Goal: Task Accomplishment & Management: Use online tool/utility

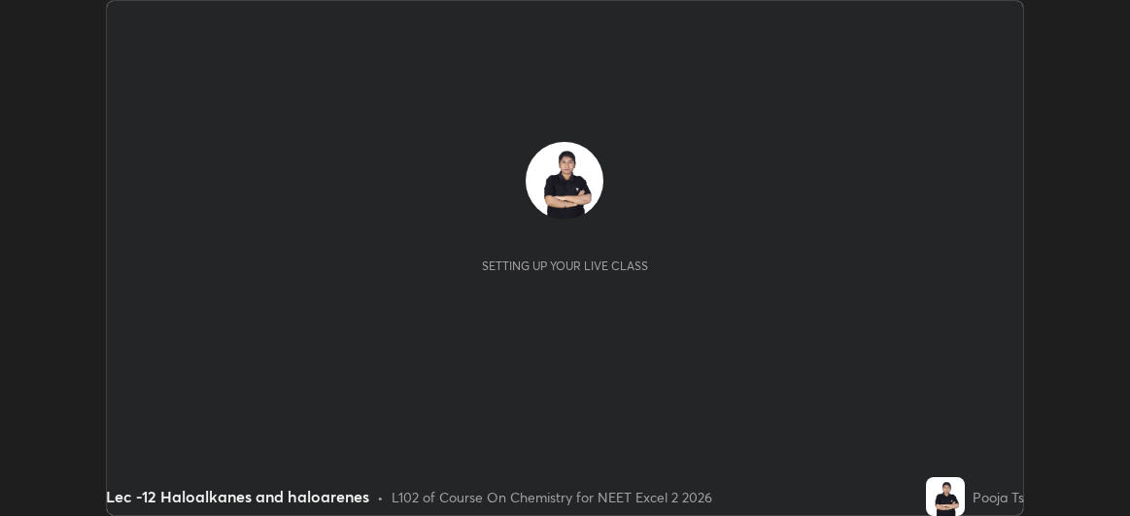
scroll to position [516, 1130]
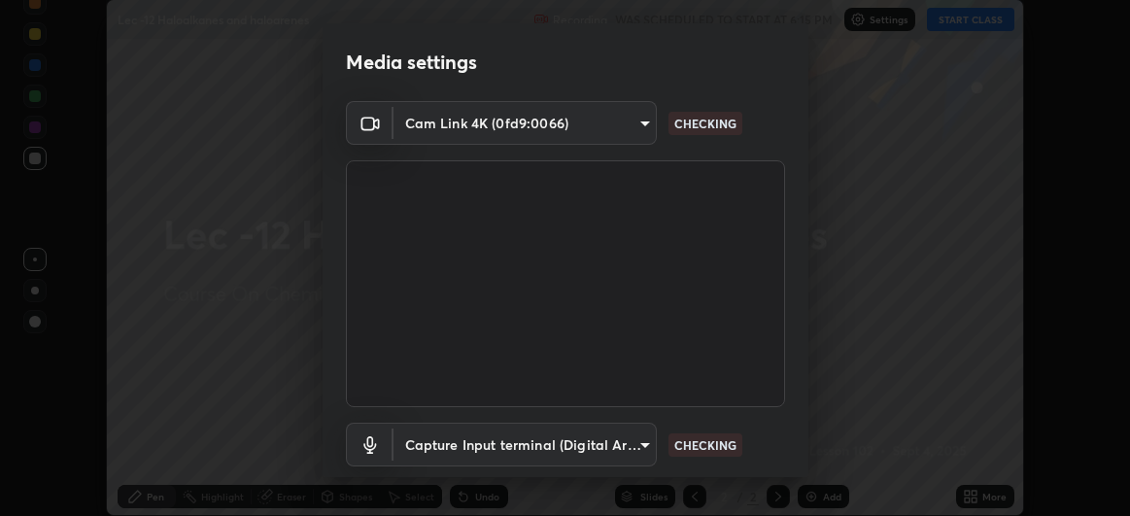
type input "df463704efc8c3d6d82446285d3d8ad2bc58552bb9147a11c789301828a3090f"
type input "ece8f8853de555797037c7b4c2fce5a63926e0fd70ab2893a4a5e1b323af3a7d"
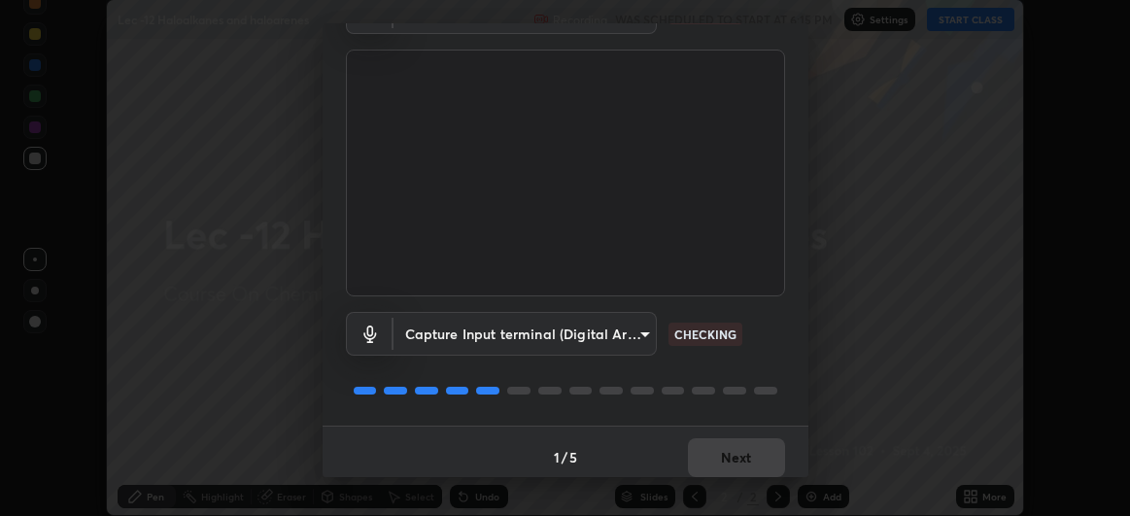
scroll to position [120, 0]
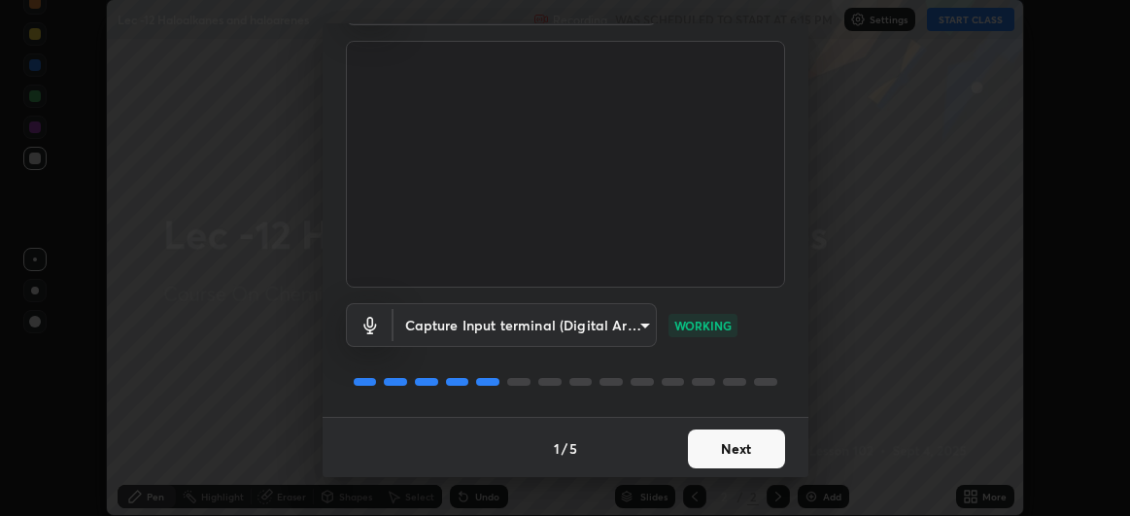
click at [755, 444] on button "Next" at bounding box center [736, 449] width 97 height 39
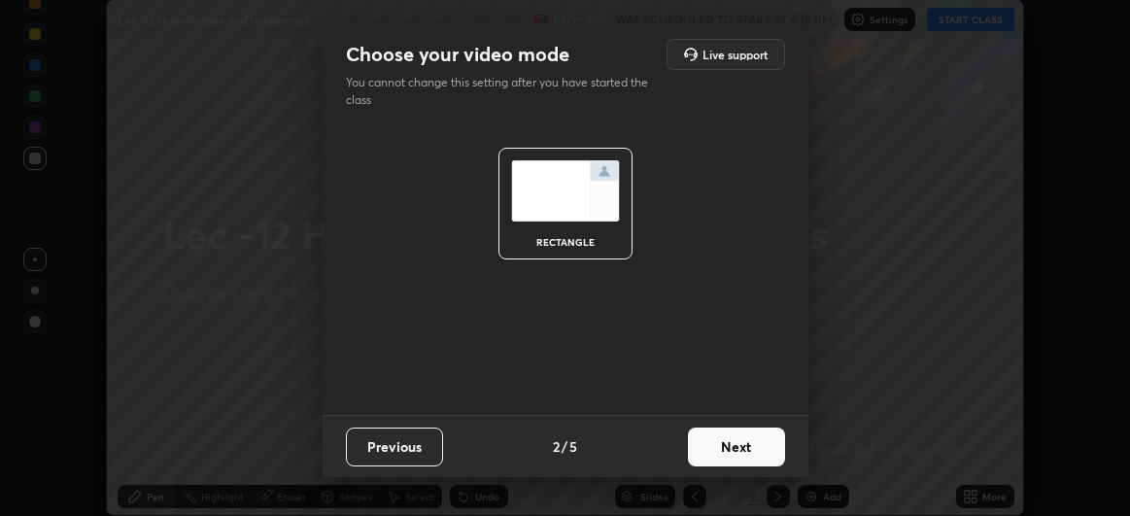
click at [774, 449] on button "Next" at bounding box center [736, 447] width 97 height 39
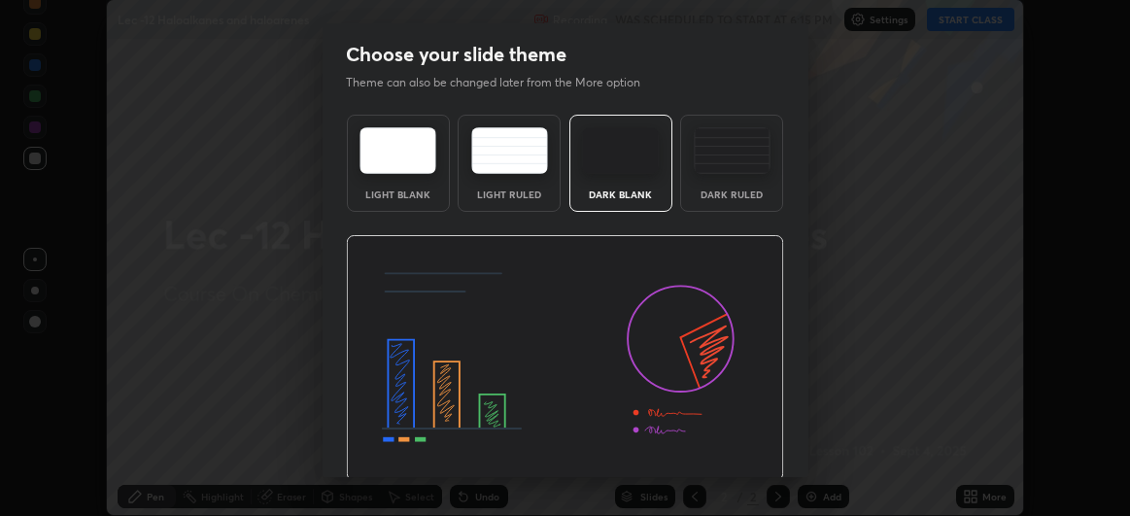
scroll to position [65, 0]
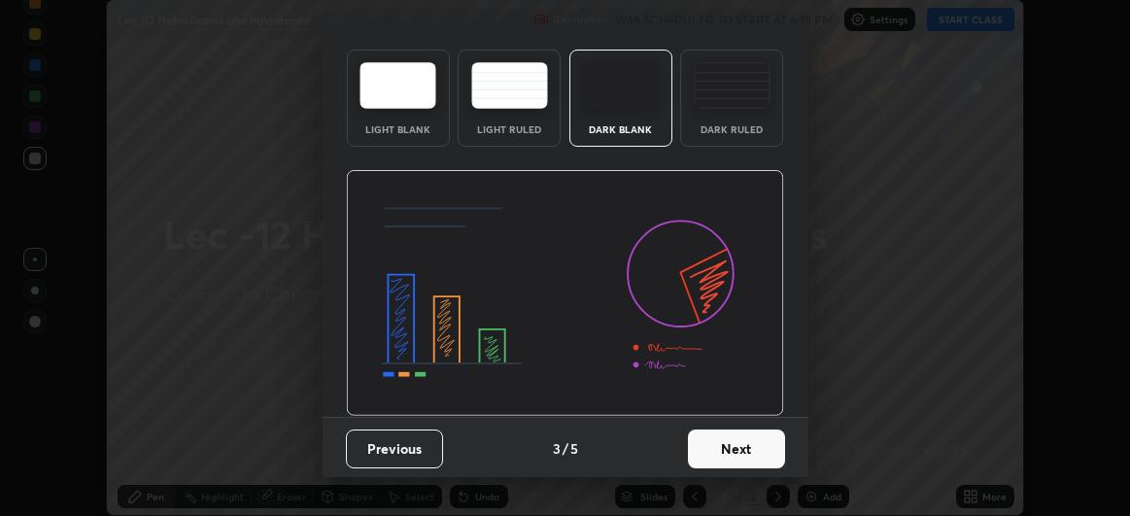
click at [734, 443] on button "Next" at bounding box center [736, 449] width 97 height 39
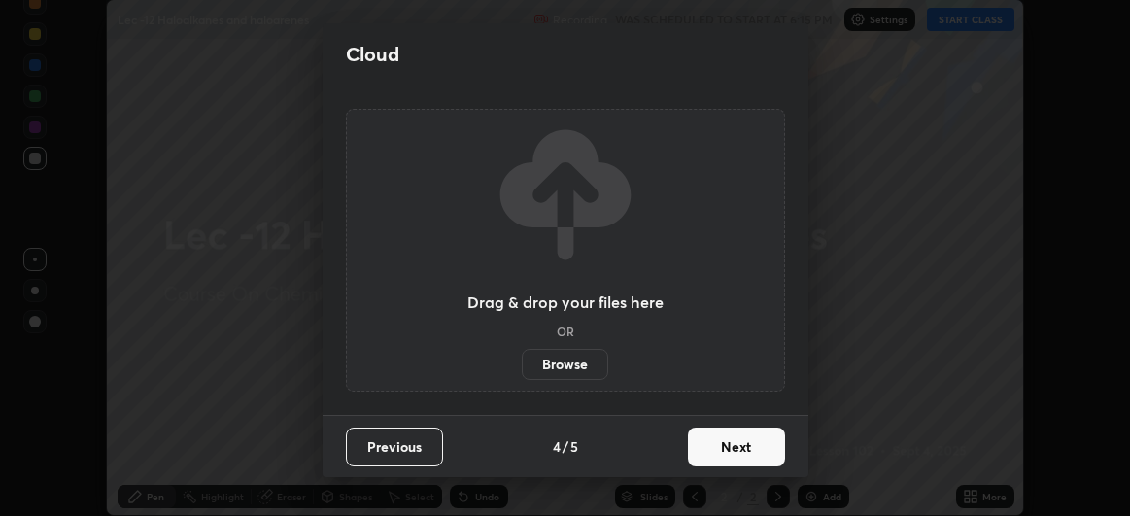
click at [730, 447] on button "Next" at bounding box center [736, 447] width 97 height 39
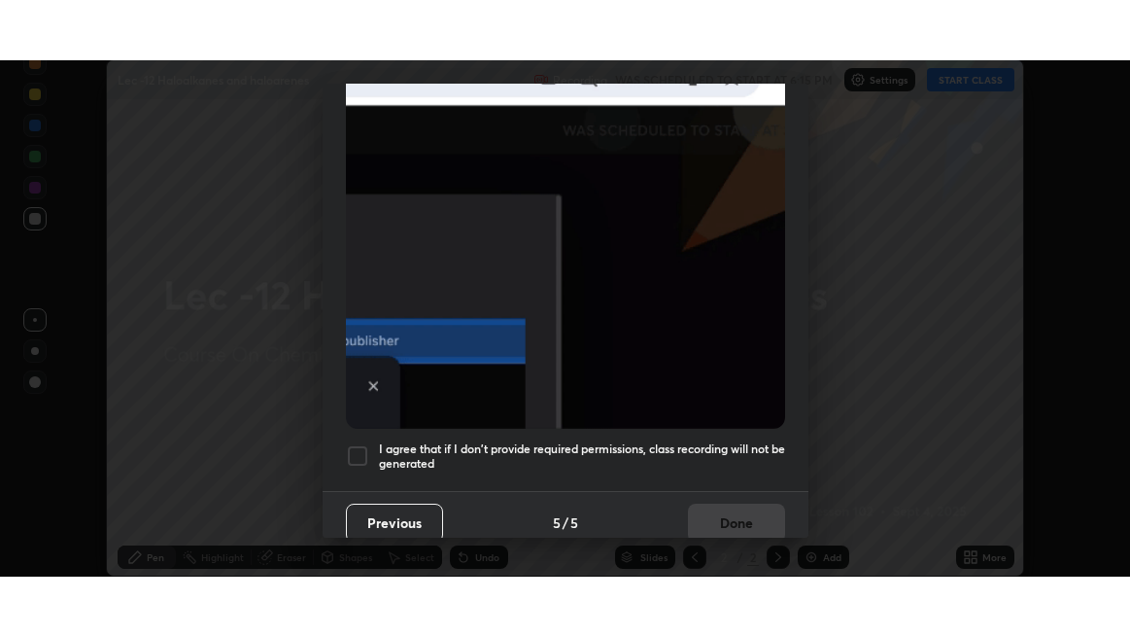
scroll to position [515, 0]
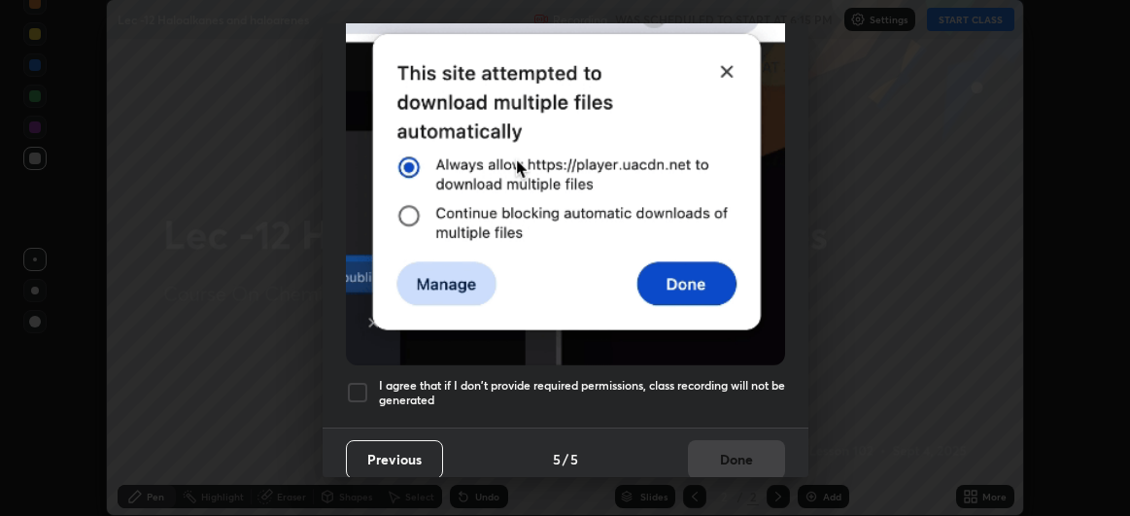
click at [355, 389] on div at bounding box center [357, 392] width 23 height 23
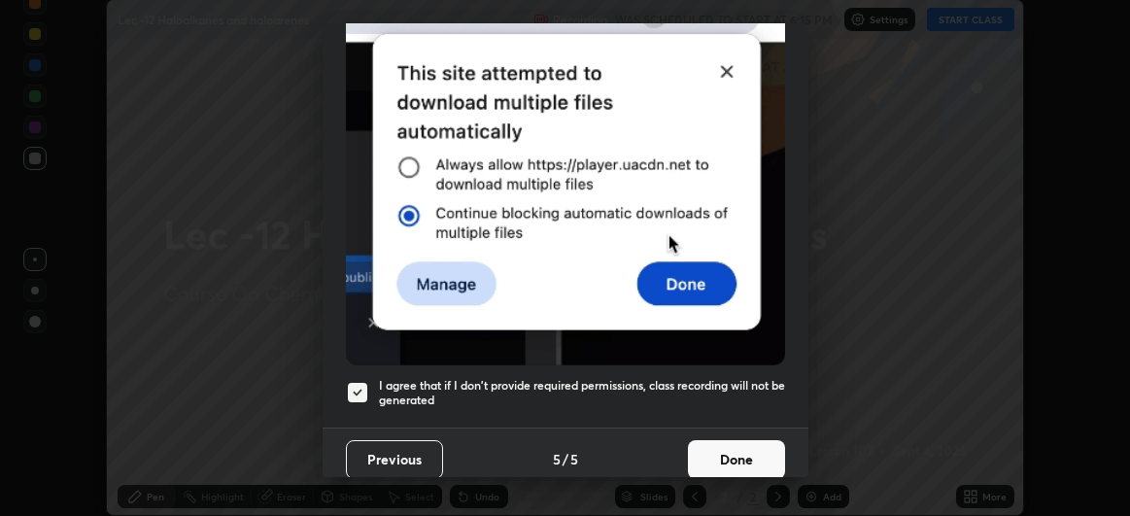
click at [718, 456] on button "Done" at bounding box center [736, 459] width 97 height 39
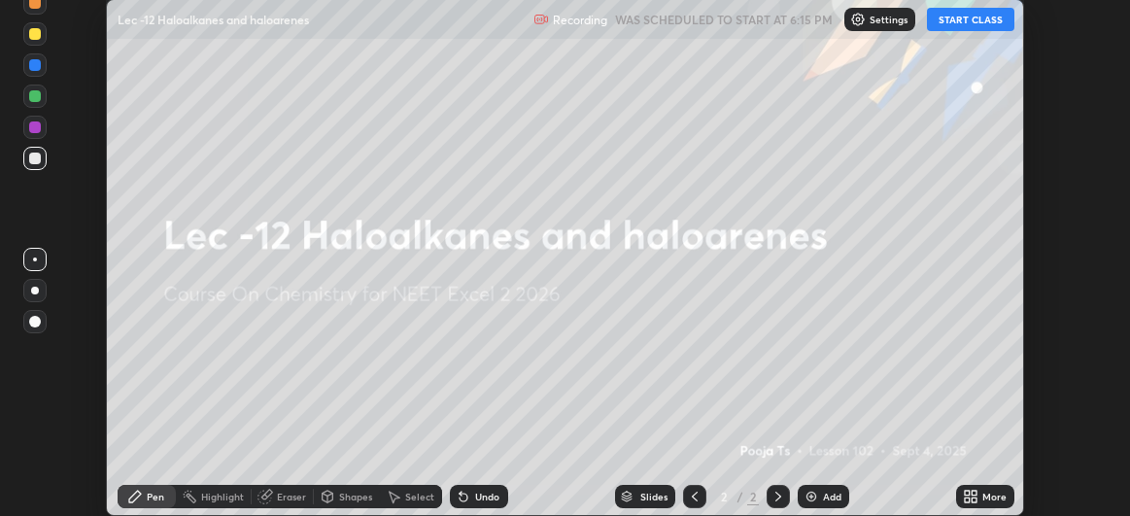
click at [968, 26] on button "START CLASS" at bounding box center [970, 19] width 87 height 23
click at [968, 496] on icon at bounding box center [967, 493] width 5 height 5
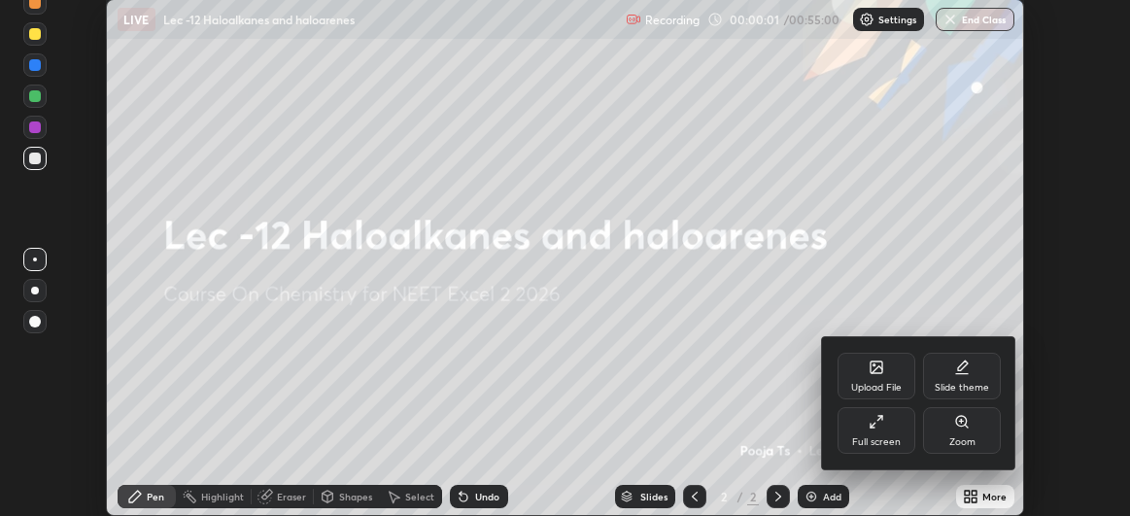
click at [897, 433] on div "Full screen" at bounding box center [877, 430] width 78 height 47
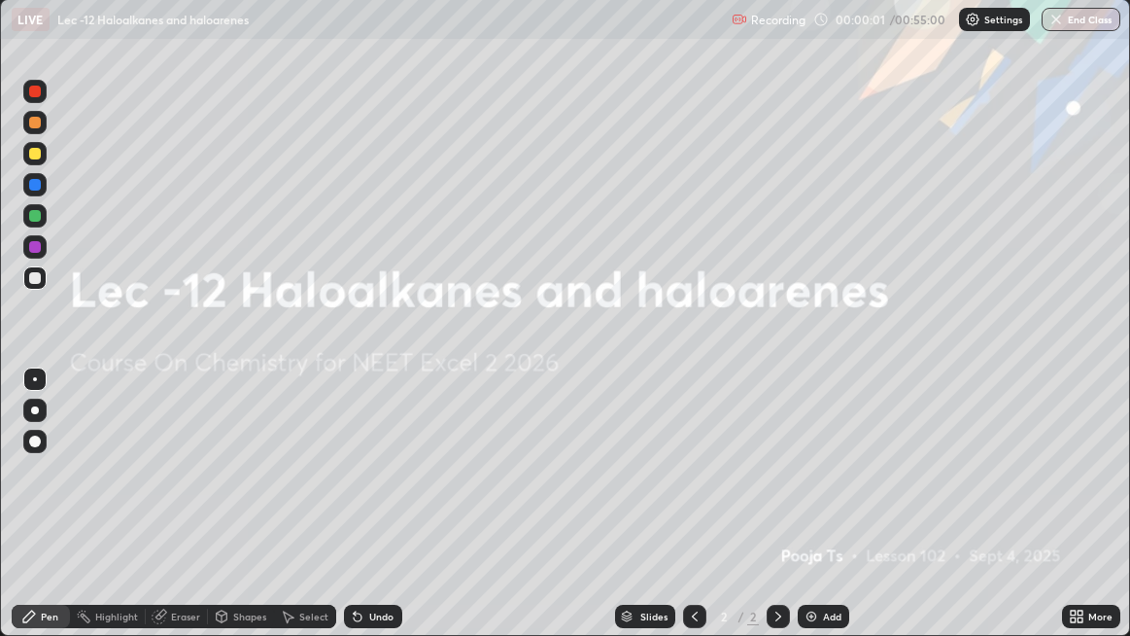
scroll to position [636, 1130]
click at [804, 515] on img at bounding box center [812, 616] width 16 height 16
